Goal: Check status: Check status

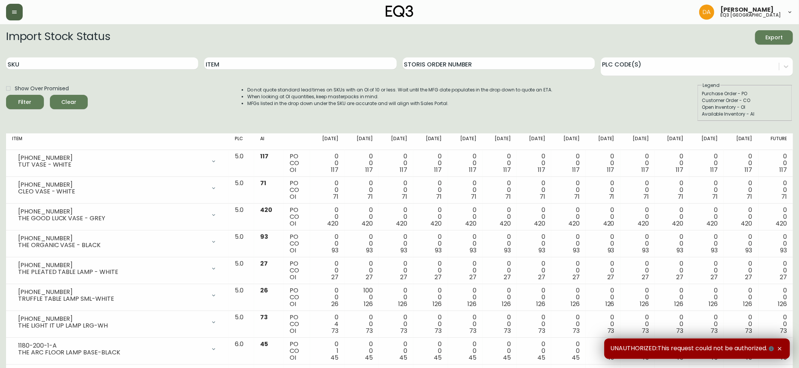
click at [11, 10] on icon "button" at bounding box center [14, 12] width 6 height 6
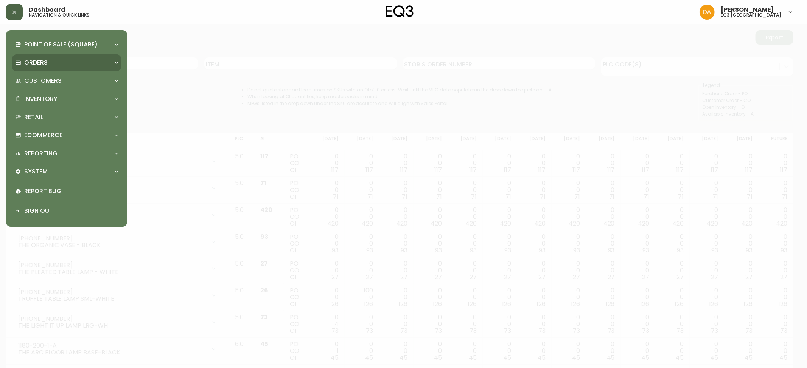
click at [70, 61] on div "Orders" at bounding box center [62, 63] width 95 height 8
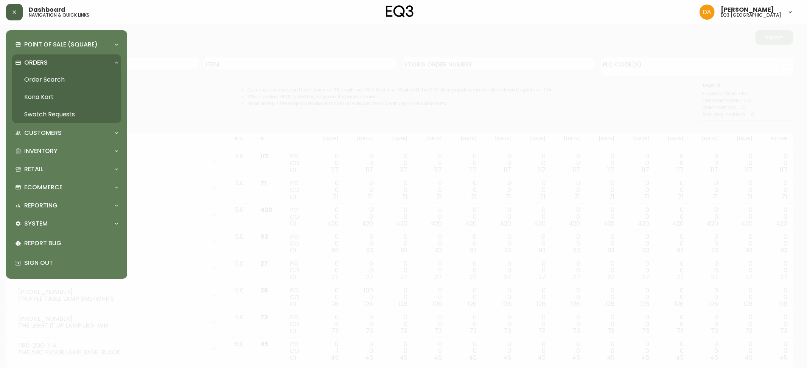
click at [57, 79] on link "Order Search" at bounding box center [66, 79] width 109 height 17
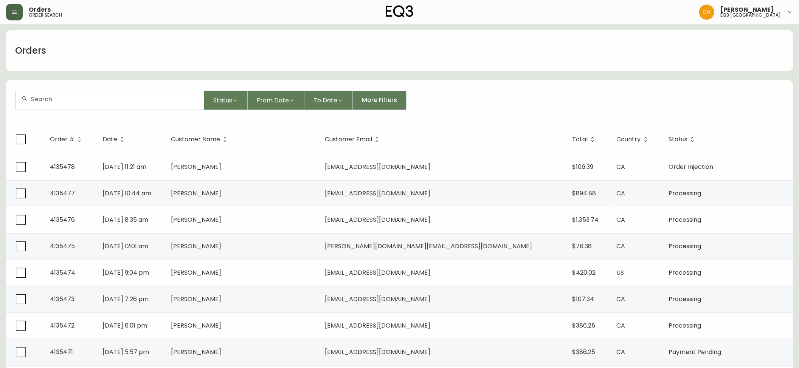
click at [97, 104] on div at bounding box center [110, 100] width 188 height 19
type input "4135214"
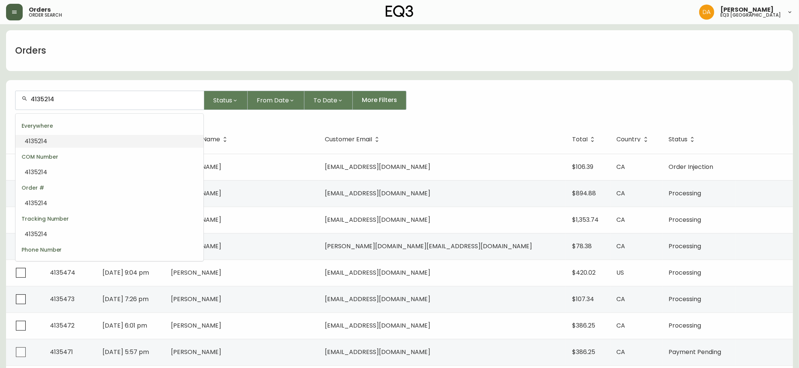
click at [153, 103] on input "4135214" at bounding box center [114, 99] width 167 height 7
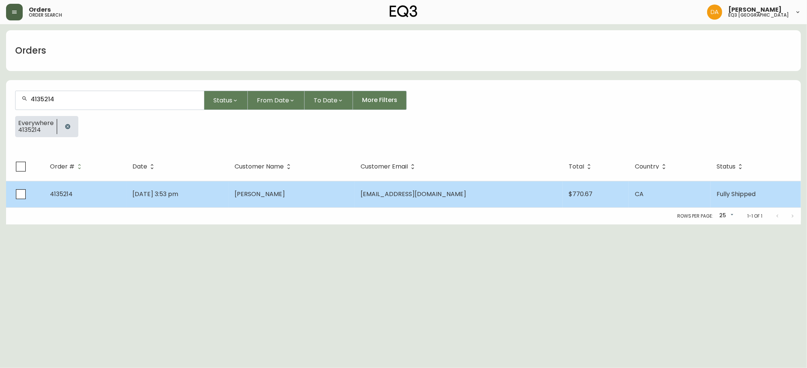
click at [222, 200] on td "[DATE] 3:53 pm" at bounding box center [177, 194] width 102 height 26
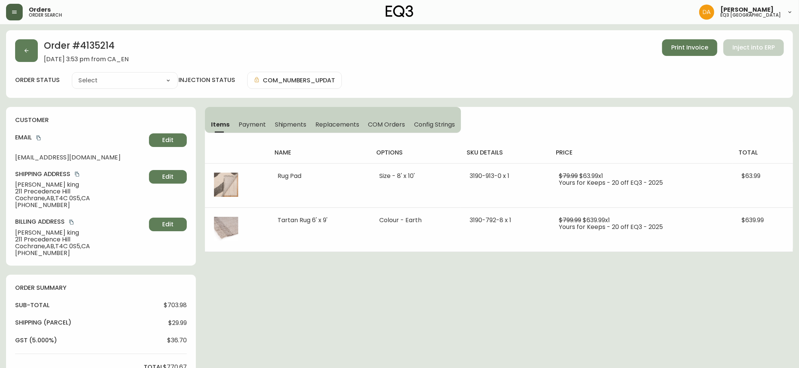
type input "Fully Shipped"
select select "FULLY_SHIPPED"
drag, startPoint x: 71, startPoint y: 191, endPoint x: 16, endPoint y: 192, distance: 55.2
click at [16, 192] on span "211 Precedence Hill" at bounding box center [80, 191] width 131 height 7
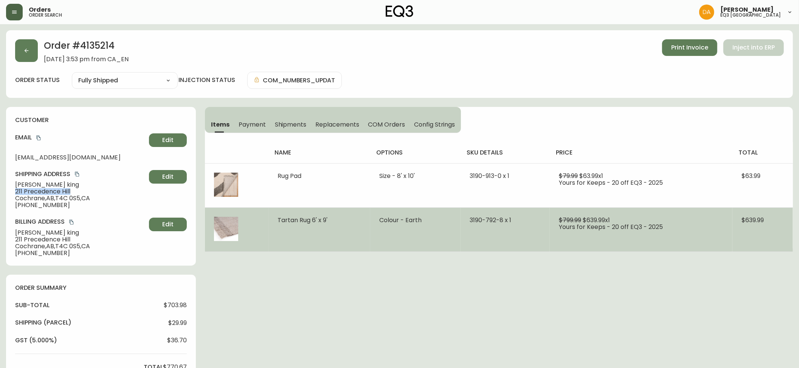
copy span "211 Precedence Hill"
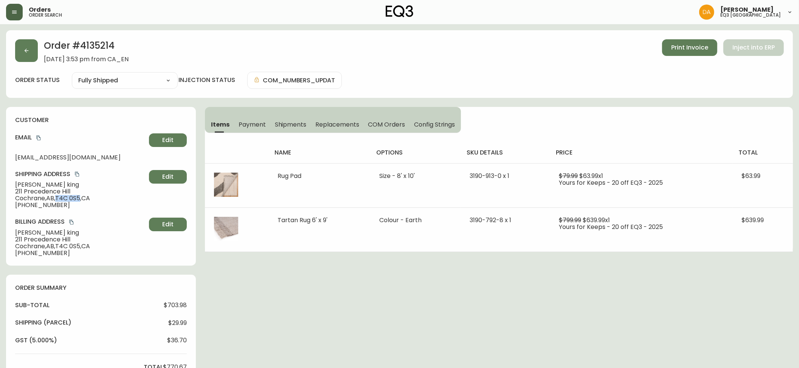
drag, startPoint x: 82, startPoint y: 198, endPoint x: 59, endPoint y: 200, distance: 22.4
click at [59, 200] on span "[PERSON_NAME] , T4C 0S5 , [GEOGRAPHIC_DATA]" at bounding box center [80, 198] width 131 height 7
copy span "T4C 0S5"
drag, startPoint x: 92, startPoint y: 159, endPoint x: 9, endPoint y: 159, distance: 82.8
click at [9, 159] on div "customer Email [EMAIL_ADDRESS][DOMAIN_NAME] Edit Shipping Address [PERSON_NAME]…" at bounding box center [101, 186] width 190 height 159
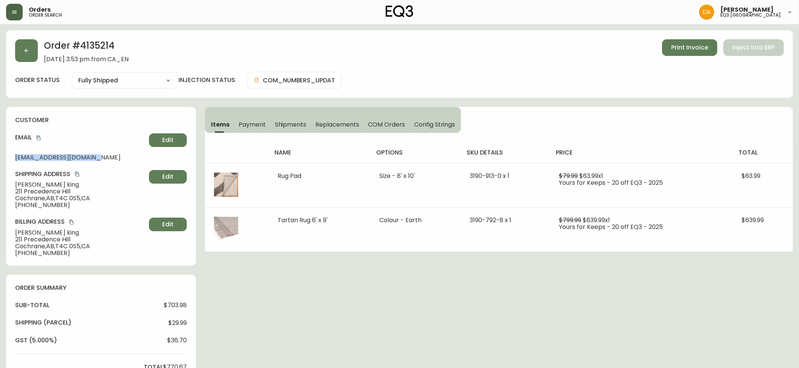
copy span "[EMAIL_ADDRESS][DOMAIN_NAME]"
click at [249, 123] on span "Payment" at bounding box center [252, 125] width 27 height 8
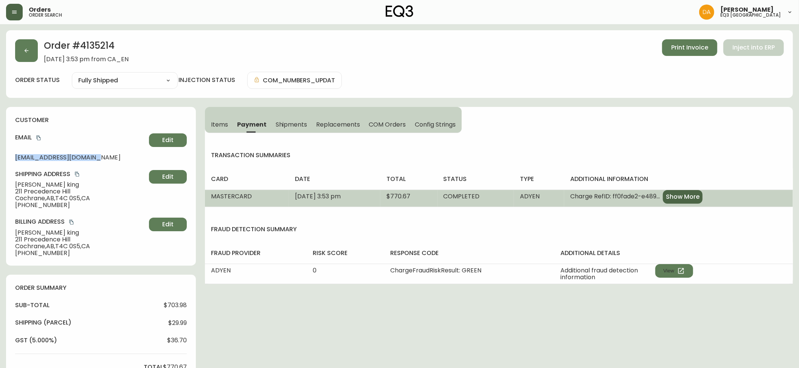
click at [700, 201] on span "Show More" at bounding box center [683, 197] width 34 height 8
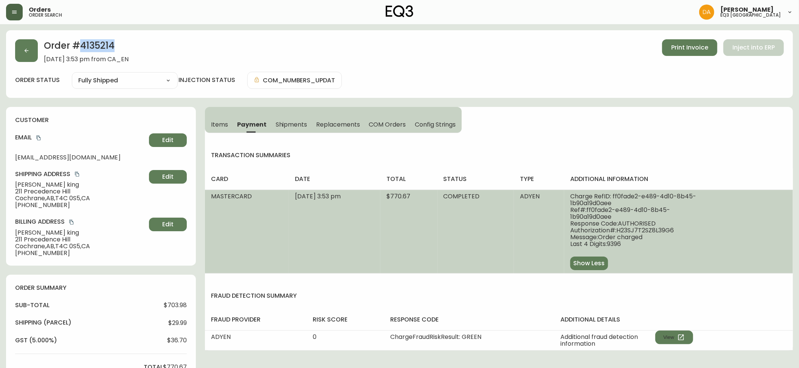
drag, startPoint x: 87, startPoint y: 41, endPoint x: 82, endPoint y: 41, distance: 4.9
click at [82, 41] on h2 "Order # 4135214" at bounding box center [86, 47] width 85 height 17
click at [185, 50] on div "Order # 4135214 [DATE] 3:53 pm from CA_EN Print Invoice Inject into ERP" at bounding box center [399, 50] width 769 height 23
drag, startPoint x: 116, startPoint y: 48, endPoint x: 82, endPoint y: 54, distance: 34.8
click at [82, 54] on h2 "Order # 4135214" at bounding box center [86, 47] width 85 height 17
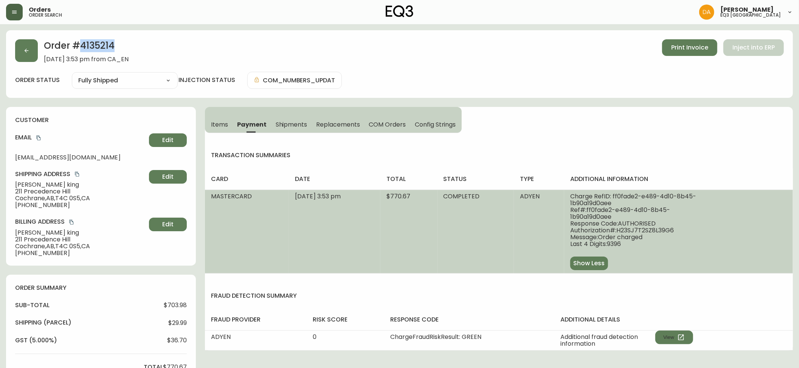
copy h2 "4135214"
click at [221, 125] on span "Items" at bounding box center [219, 125] width 17 height 8
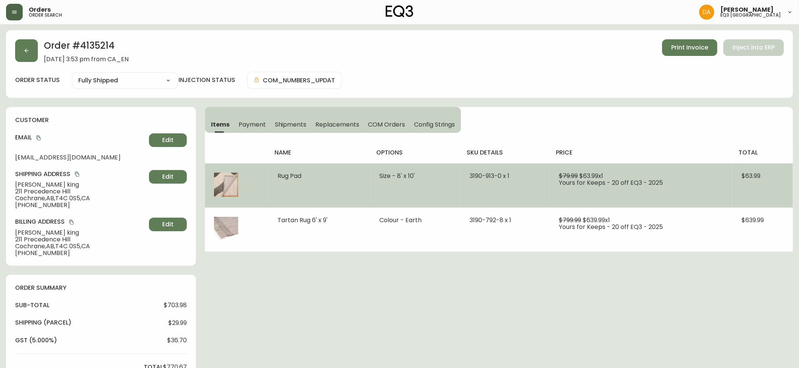
click at [509, 175] on span "3190-913-0 x 1" at bounding box center [490, 176] width 40 height 9
drag, startPoint x: 501, startPoint y: 175, endPoint x: 466, endPoint y: 175, distance: 34.8
click at [466, 175] on td "3190-913-0 x 1" at bounding box center [505, 185] width 89 height 44
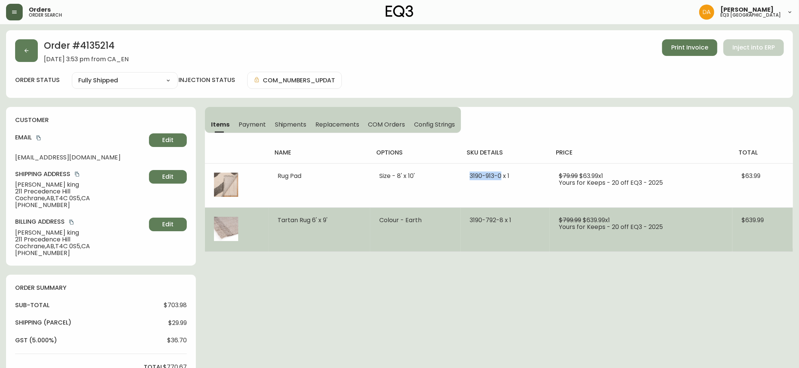
copy span "[PHONE_NUMBER]"
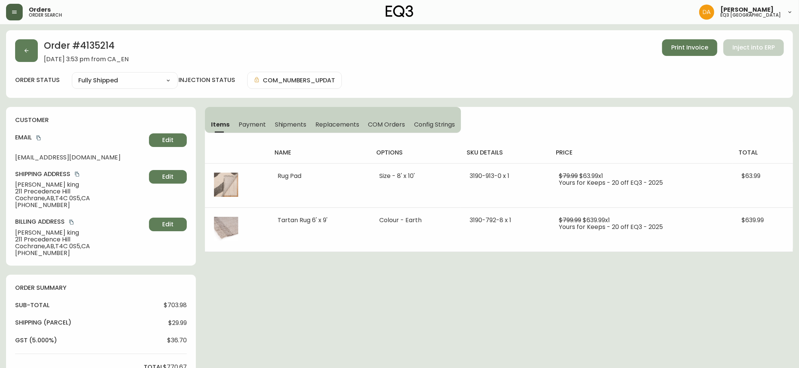
click at [137, 103] on div "Order # 4135214 [DATE] 3:53 pm from CA_EN Print Invoice Inject into ERP order s…" at bounding box center [399, 358] width 787 height 656
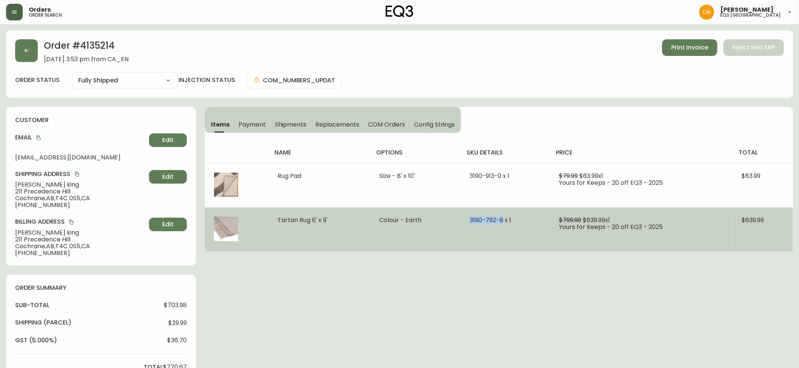
drag, startPoint x: 501, startPoint y: 221, endPoint x: 468, endPoint y: 222, distance: 32.9
click at [470, 222] on span "3190-792-8 x 1" at bounding box center [491, 220] width 42 height 9
copy span "[PHONE_NUMBER]"
drag, startPoint x: 607, startPoint y: 220, endPoint x: 588, endPoint y: 219, distance: 19.3
click at [588, 219] on span "$639.99 x 1" at bounding box center [596, 220] width 27 height 9
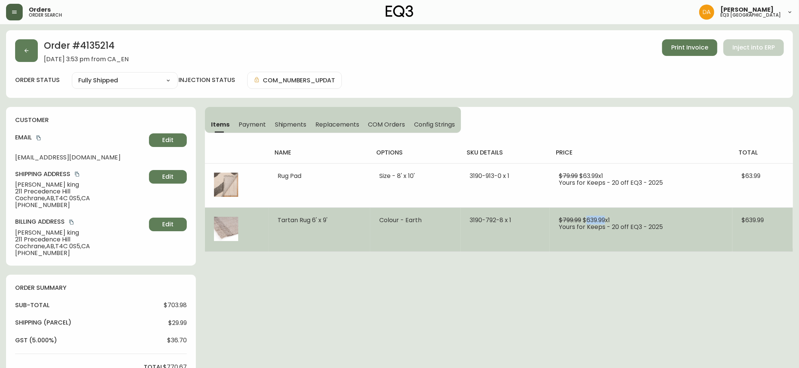
copy span "639.99"
